Goal: Information Seeking & Learning: Learn about a topic

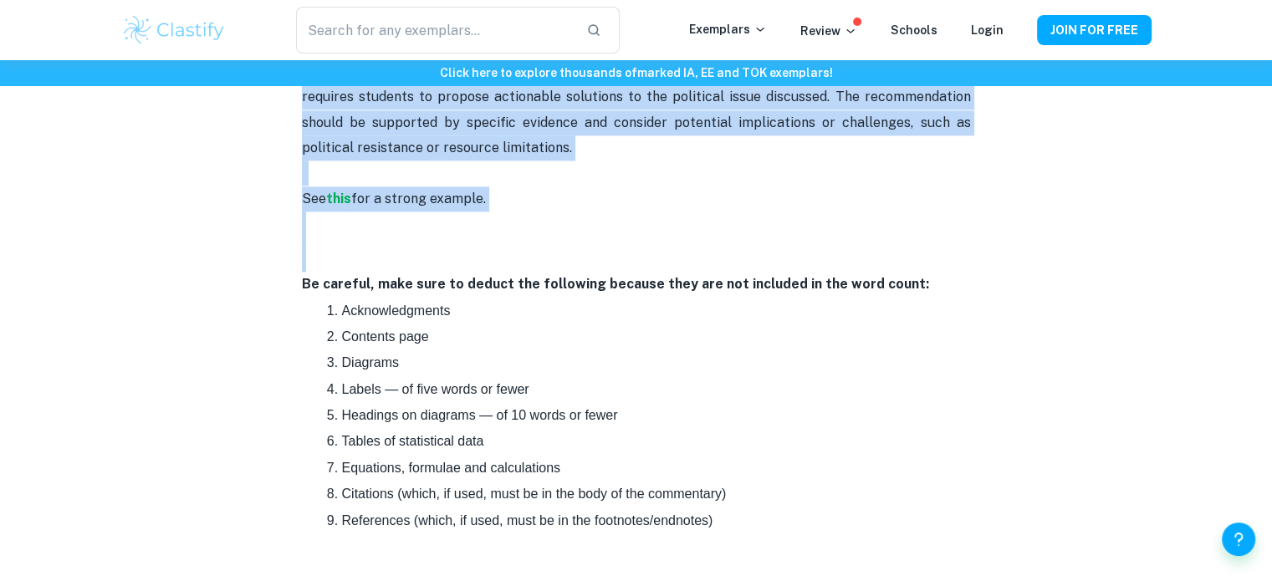
scroll to position [2342, 0]
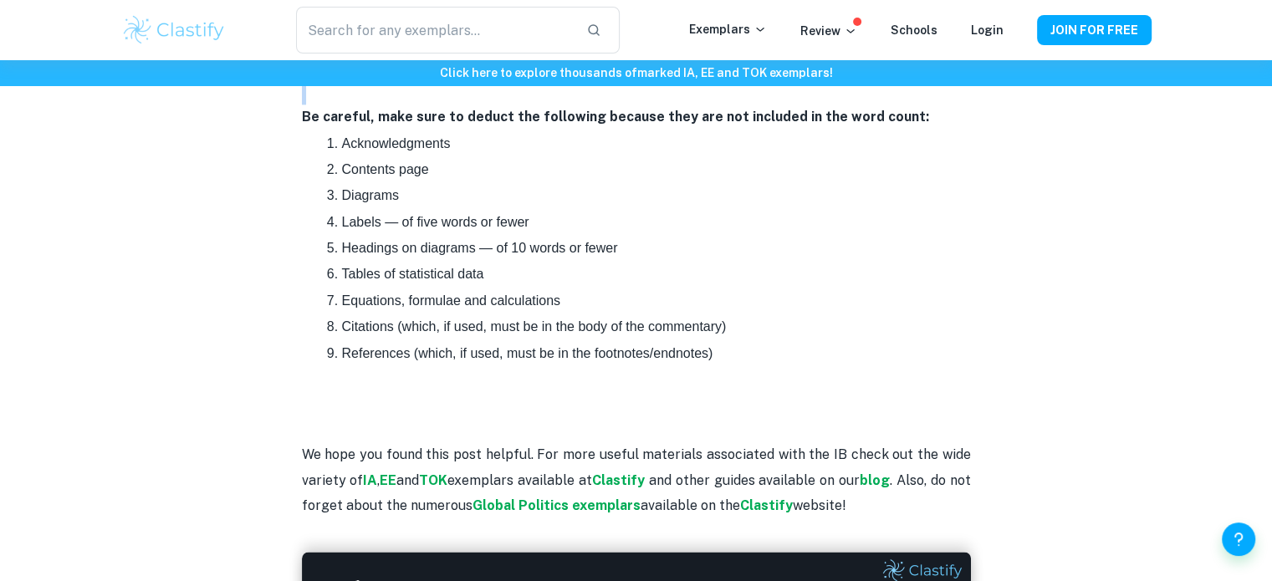
drag, startPoint x: 305, startPoint y: 188, endPoint x: 873, endPoint y: 496, distance: 646.1
copy div "Loremipsum Dolorsitam Co adip elitsed doeiusmo tempori 811 utlab et dolorem ali…"
click at [846, 322] on p "Citations (which, if used, must be in the body of the commentary)" at bounding box center [656, 327] width 629 height 25
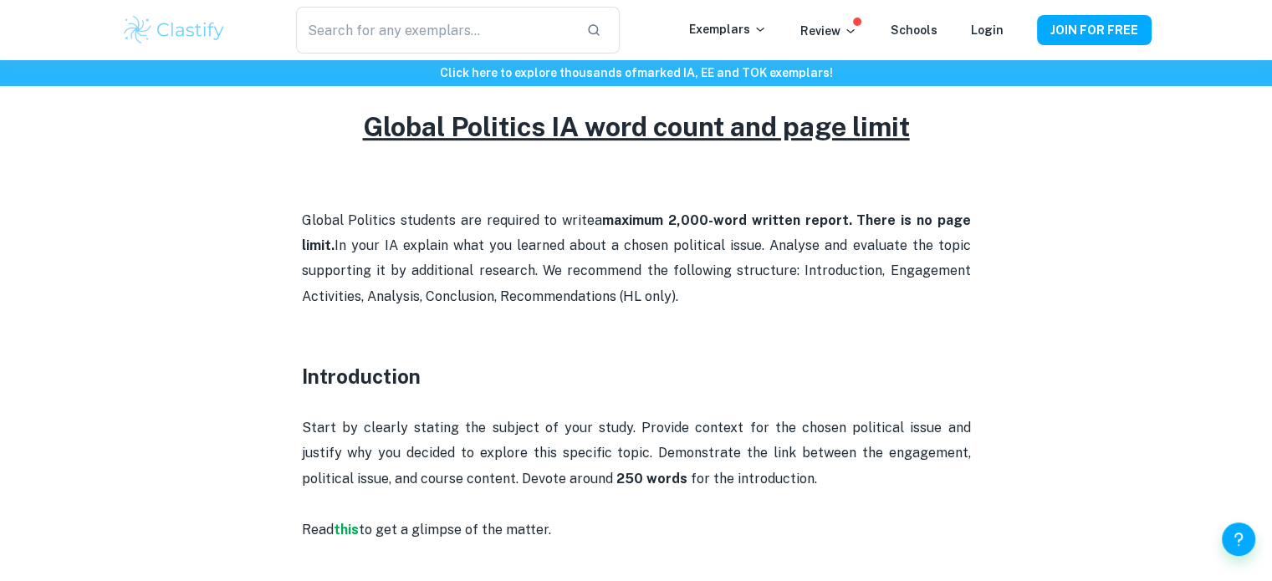
scroll to position [837, 0]
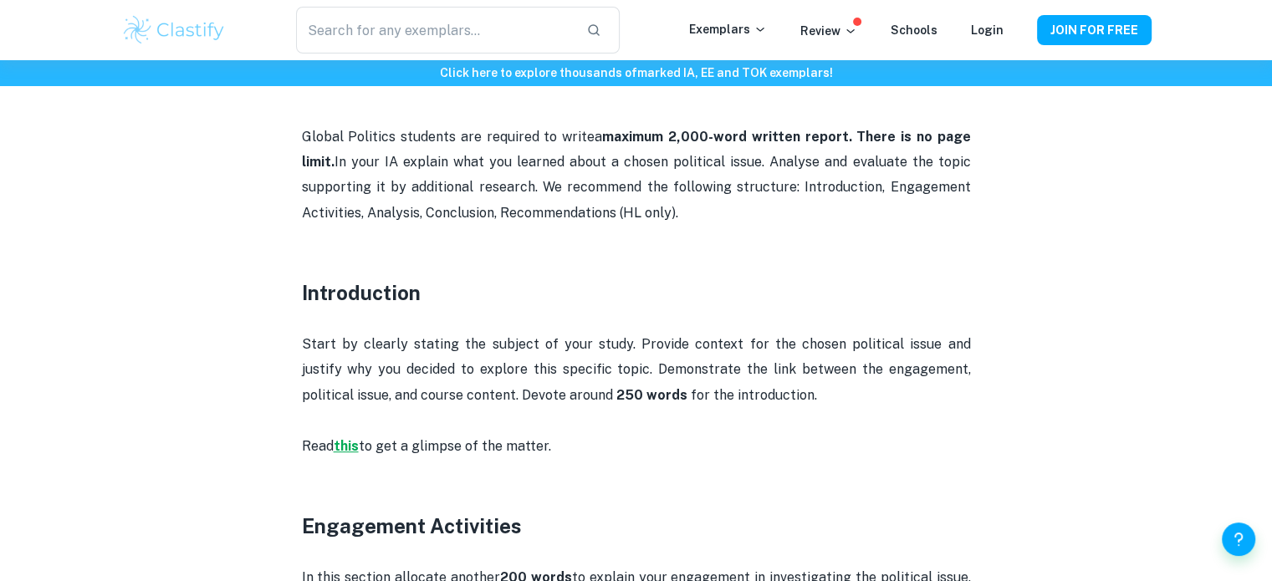
click at [346, 443] on strong "this" at bounding box center [346, 446] width 25 height 16
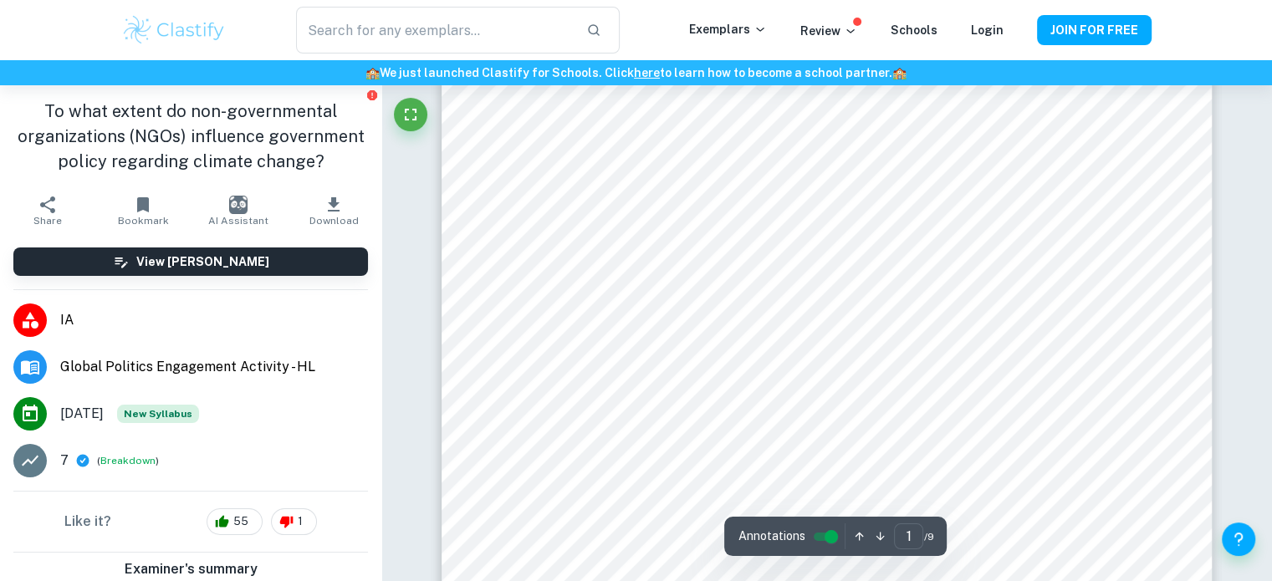
scroll to position [502, 0]
